Goal: Information Seeking & Learning: Learn about a topic

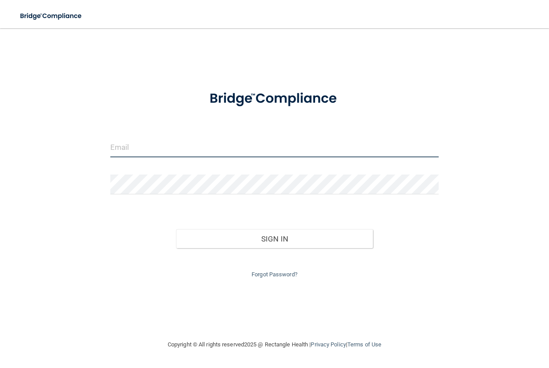
click at [187, 146] on input "email" at bounding box center [274, 148] width 329 height 20
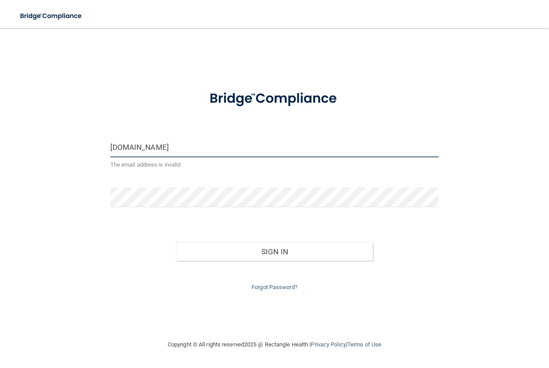
click at [167, 149] on input "[DOMAIN_NAME]" at bounding box center [274, 148] width 329 height 20
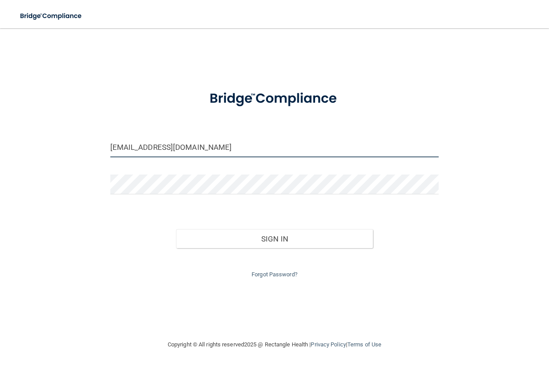
type input "[EMAIL_ADDRESS][DOMAIN_NAME]"
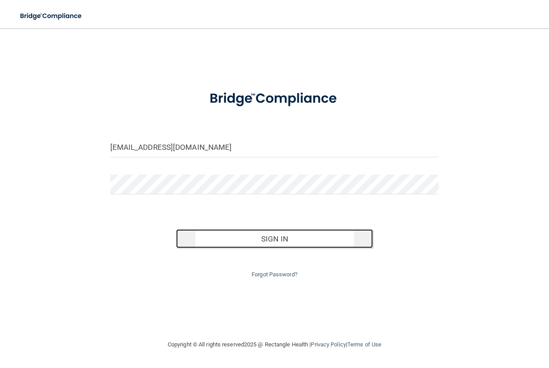
click at [217, 243] on button "Sign In" at bounding box center [274, 238] width 197 height 19
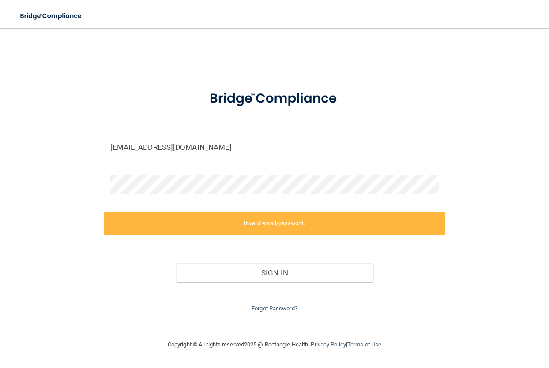
click at [242, 224] on label "Invalid email/password." at bounding box center [275, 224] width 342 height 24
click at [260, 307] on link "Forgot Password?" at bounding box center [274, 308] width 46 height 7
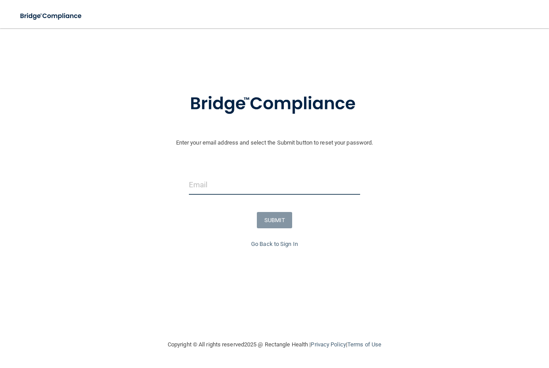
click at [246, 183] on input "email" at bounding box center [274, 185] width 171 height 20
type input "[EMAIL_ADDRESS][DOMAIN_NAME]"
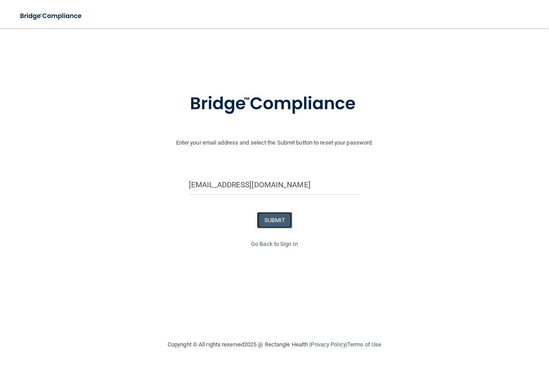
click at [266, 223] on button "SUBMIT" at bounding box center [275, 220] width 36 height 16
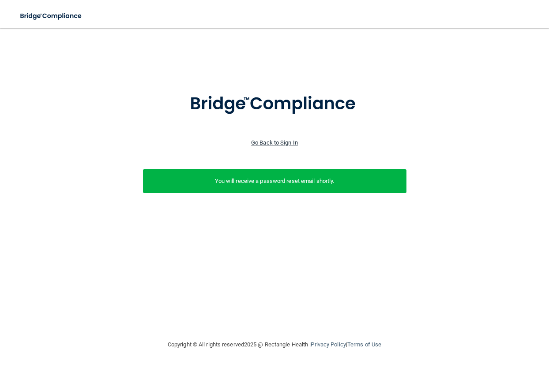
click at [288, 139] on link "Go Back to Sign In" at bounding box center [274, 142] width 47 height 7
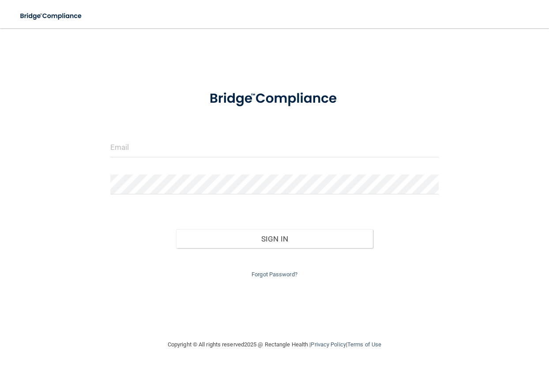
click at [225, 156] on div at bounding box center [275, 151] width 342 height 26
click at [228, 149] on input "email" at bounding box center [274, 148] width 329 height 20
type input "[EMAIL_ADDRESS][DOMAIN_NAME]"
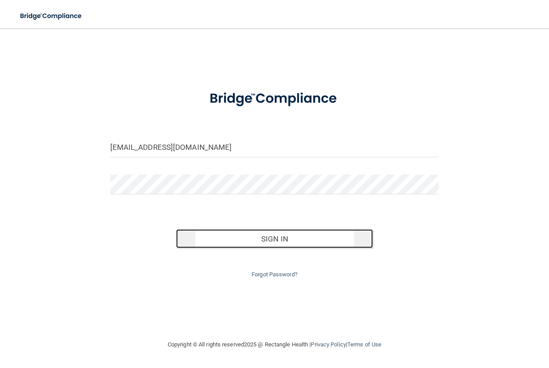
click at [261, 234] on button "Sign In" at bounding box center [274, 238] width 197 height 19
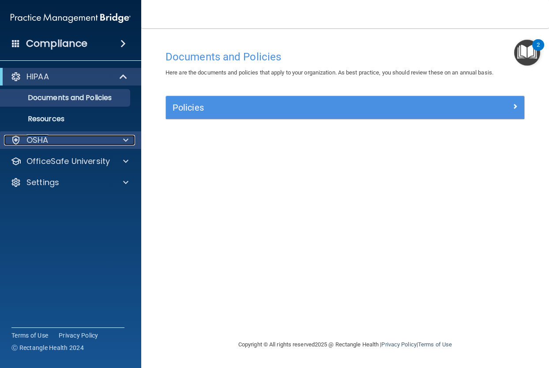
click at [93, 138] on div "OSHA" at bounding box center [58, 140] width 109 height 11
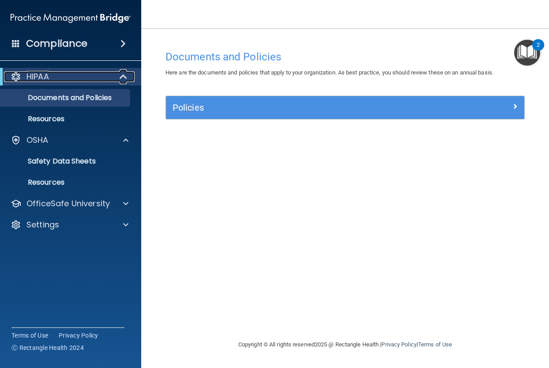
click at [126, 74] on span at bounding box center [123, 76] width 7 height 11
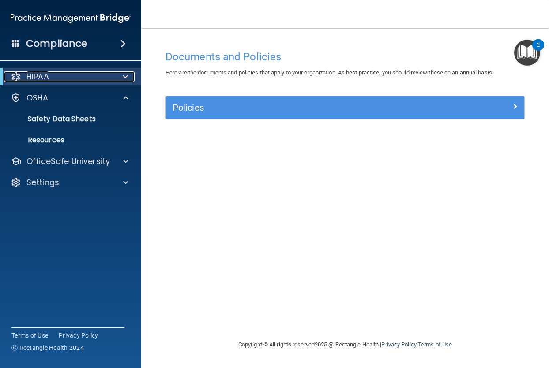
click at [126, 75] on span at bounding box center [125, 76] width 5 height 11
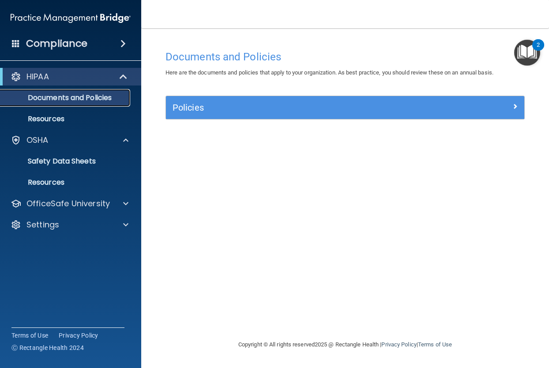
click at [81, 95] on p "Documents and Policies" at bounding box center [66, 98] width 120 height 9
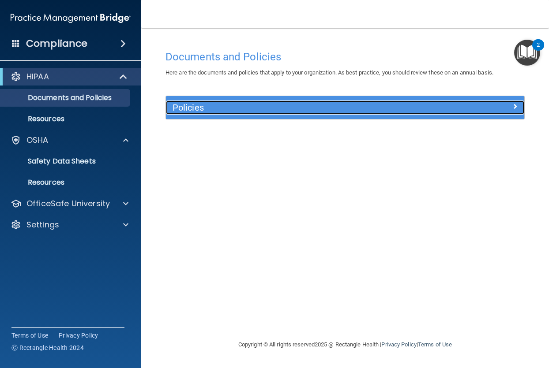
click at [191, 107] on h5 "Policies" at bounding box center [299, 108] width 255 height 10
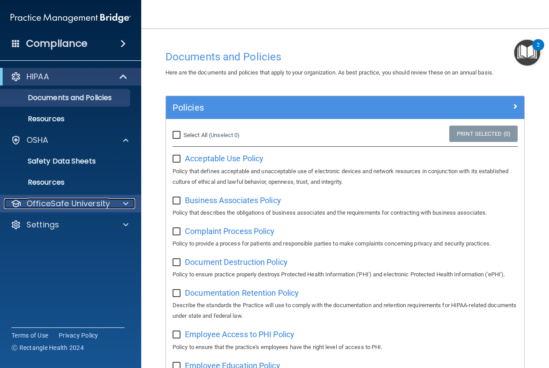
click at [70, 202] on p "OfficeSafe University" at bounding box center [67, 203] width 83 height 11
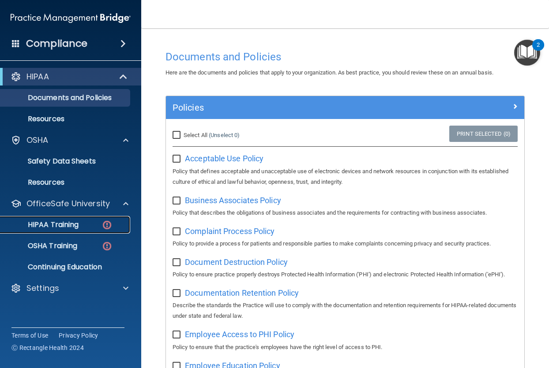
click at [67, 224] on p "HIPAA Training" at bounding box center [42, 225] width 73 height 9
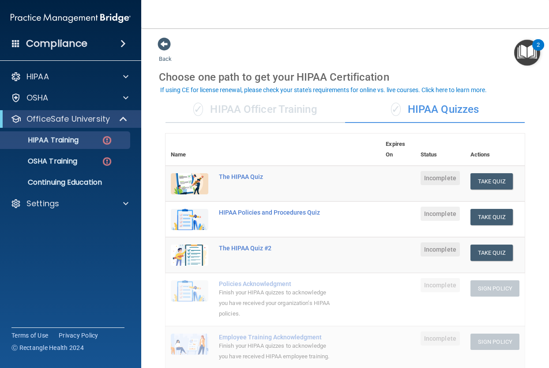
click at [230, 105] on div "✓ HIPAA Officer Training" at bounding box center [255, 110] width 180 height 26
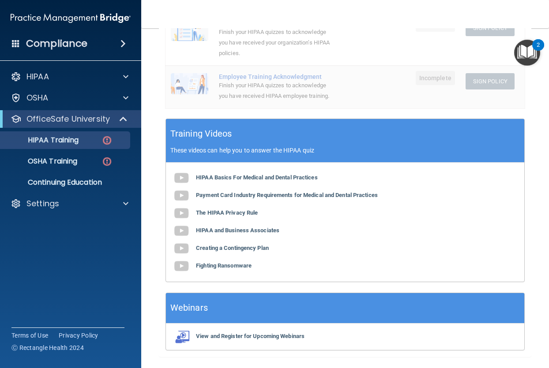
scroll to position [285, 0]
